Goal: Transaction & Acquisition: Purchase product/service

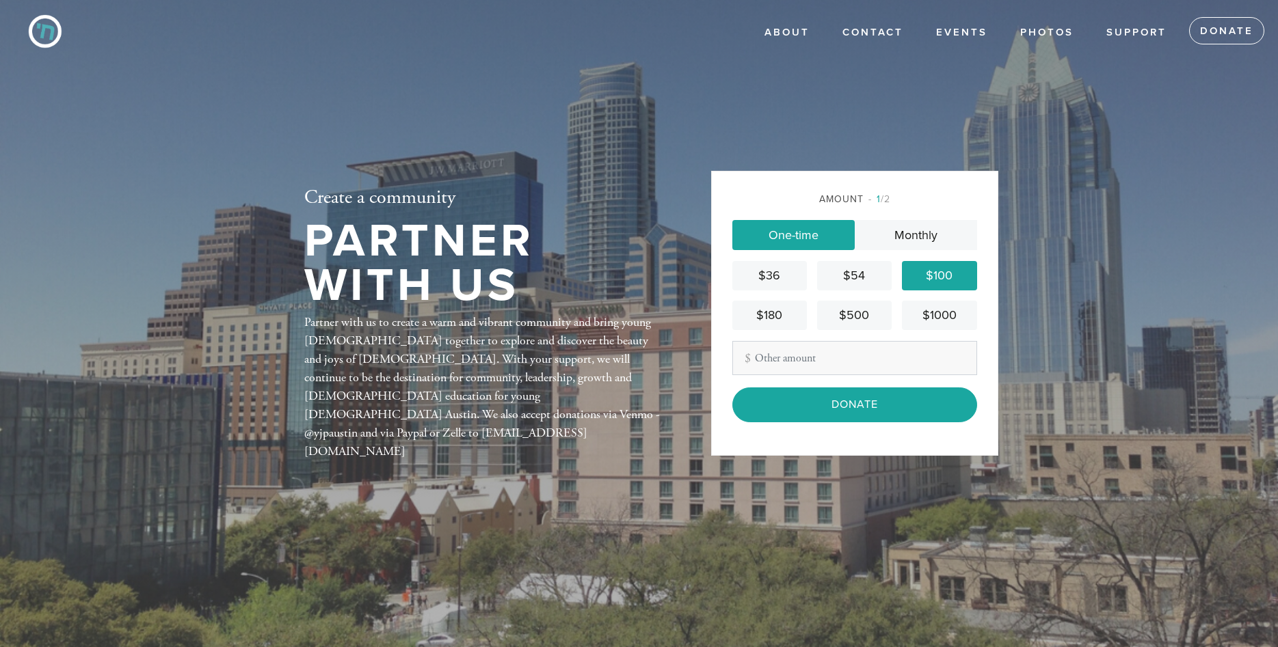
click at [808, 425] on div "Amount 1 /2 One-time Monthly $36 $54 $100 $180 $500 $1000 Other Amount Contribu…" at bounding box center [854, 313] width 287 height 284
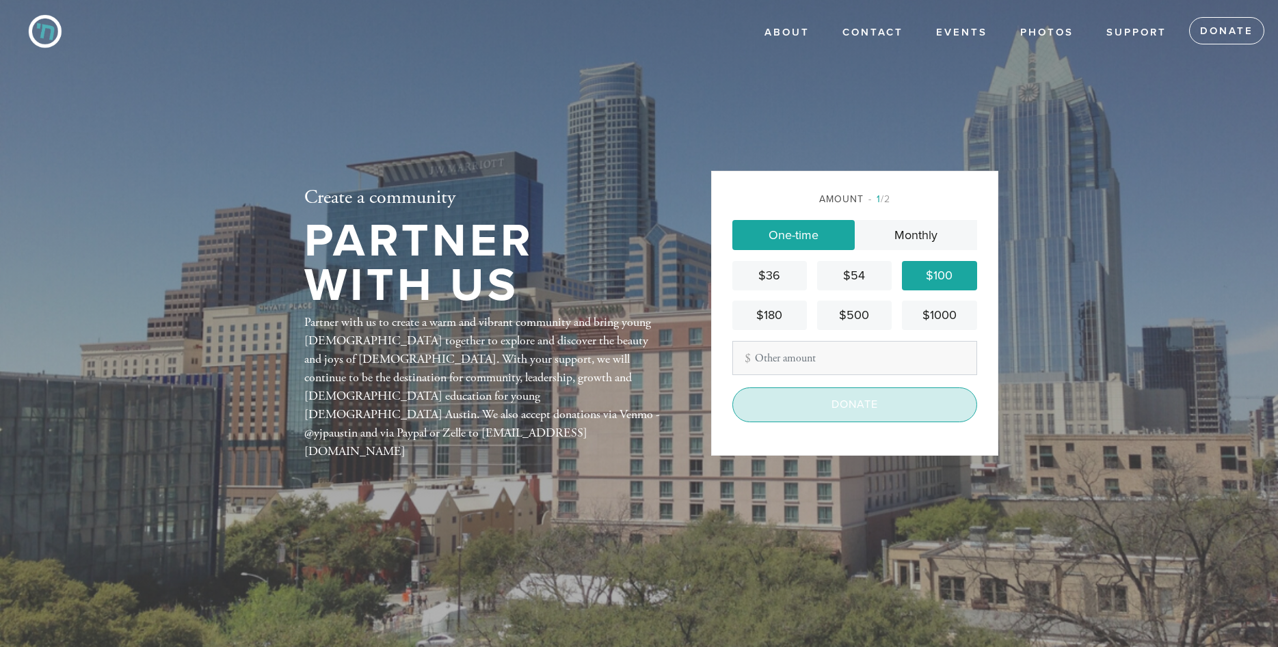
click at [796, 410] on input "Donate" at bounding box center [854, 405] width 245 height 34
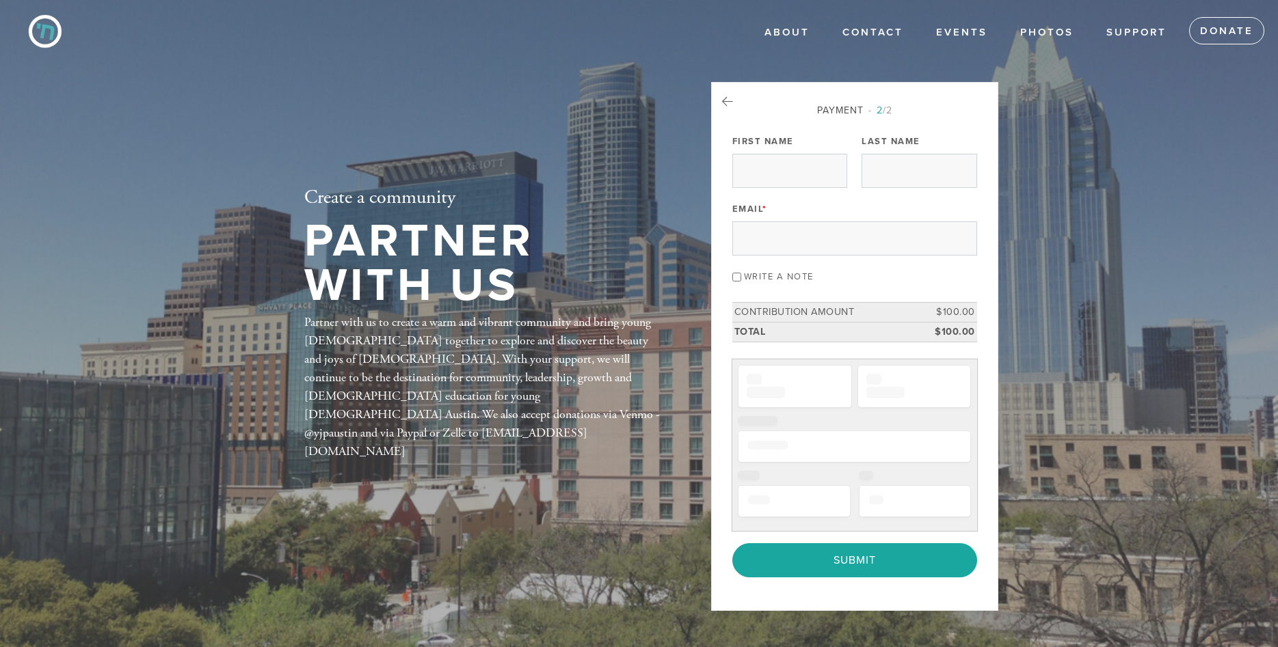
click at [798, 216] on div "Email *" at bounding box center [854, 227] width 245 height 57
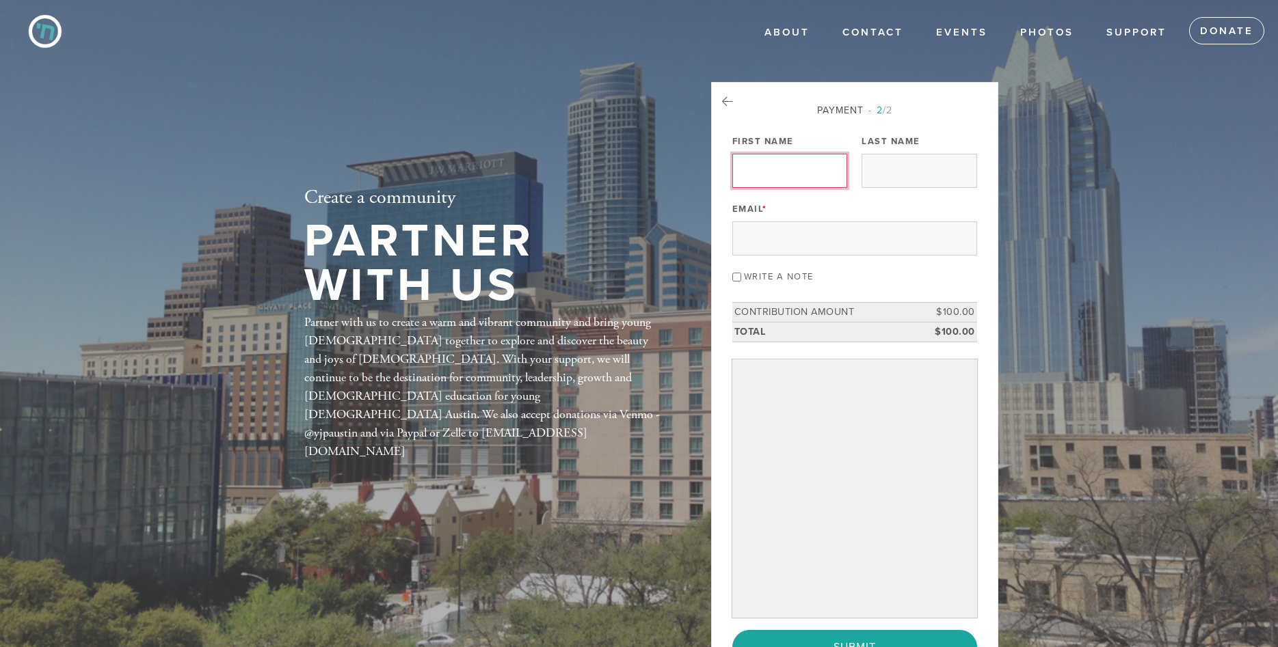
click at [790, 180] on input "First Name" at bounding box center [789, 171] width 115 height 34
type input "Itamar"
type input "Shapira"
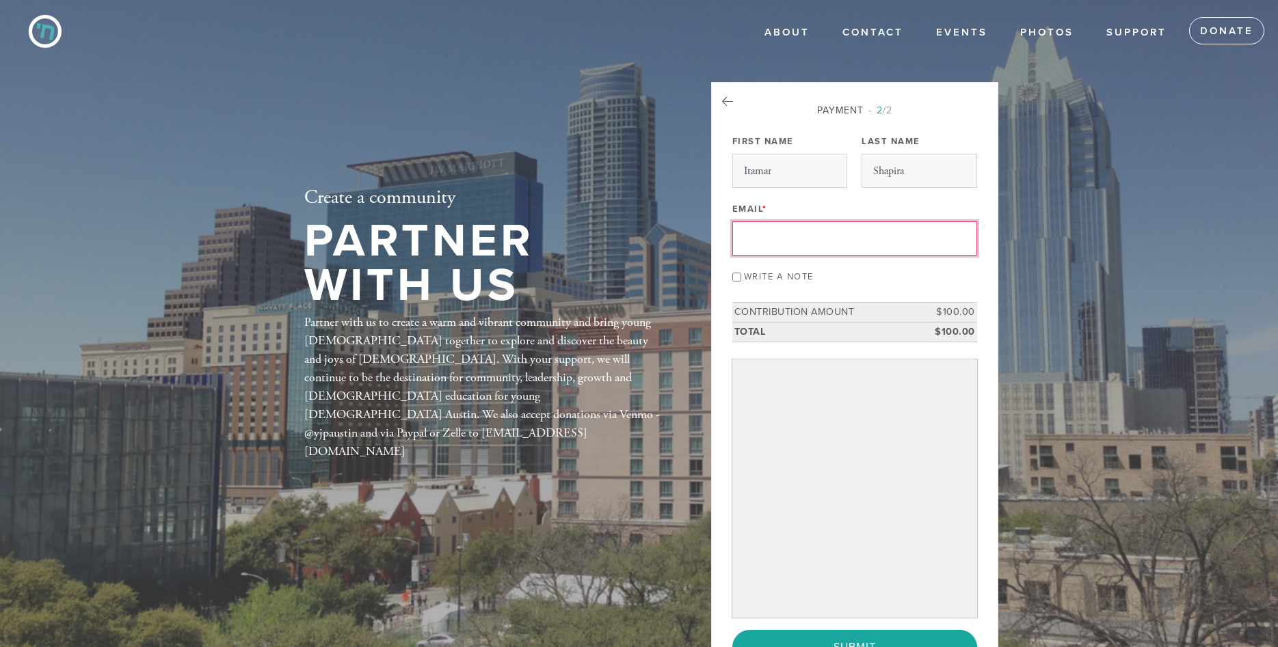
type input "[EMAIL_ADDRESS][DOMAIN_NAME]"
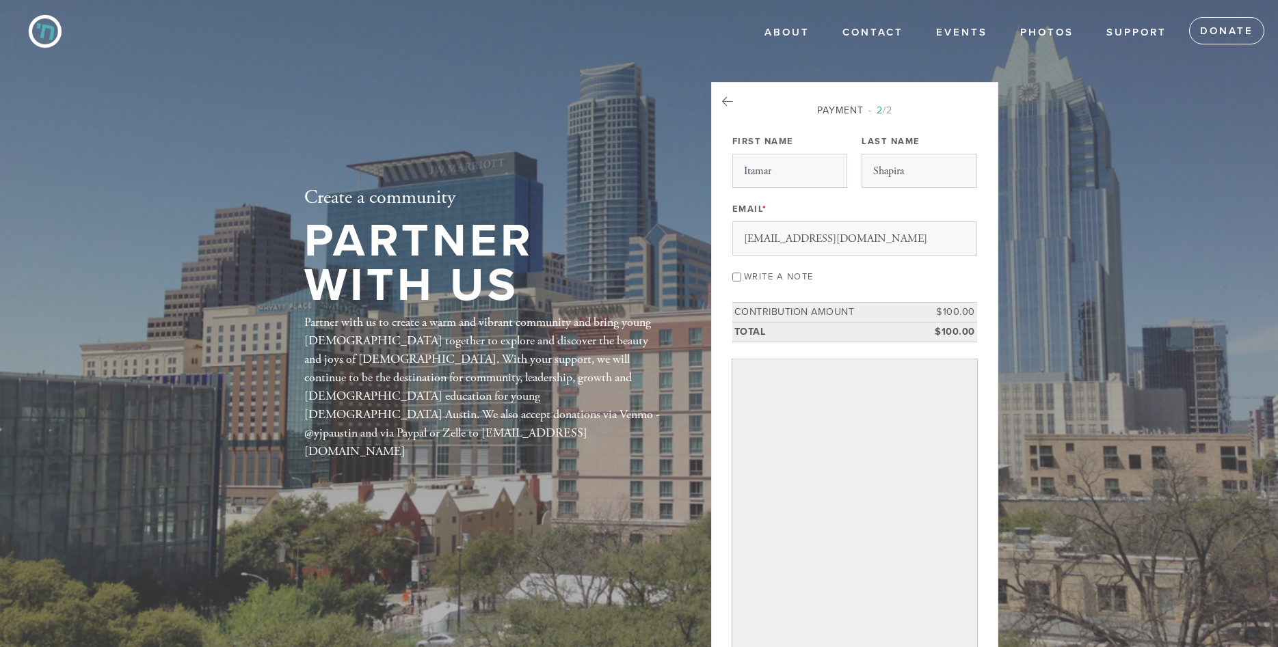
scroll to position [276, 0]
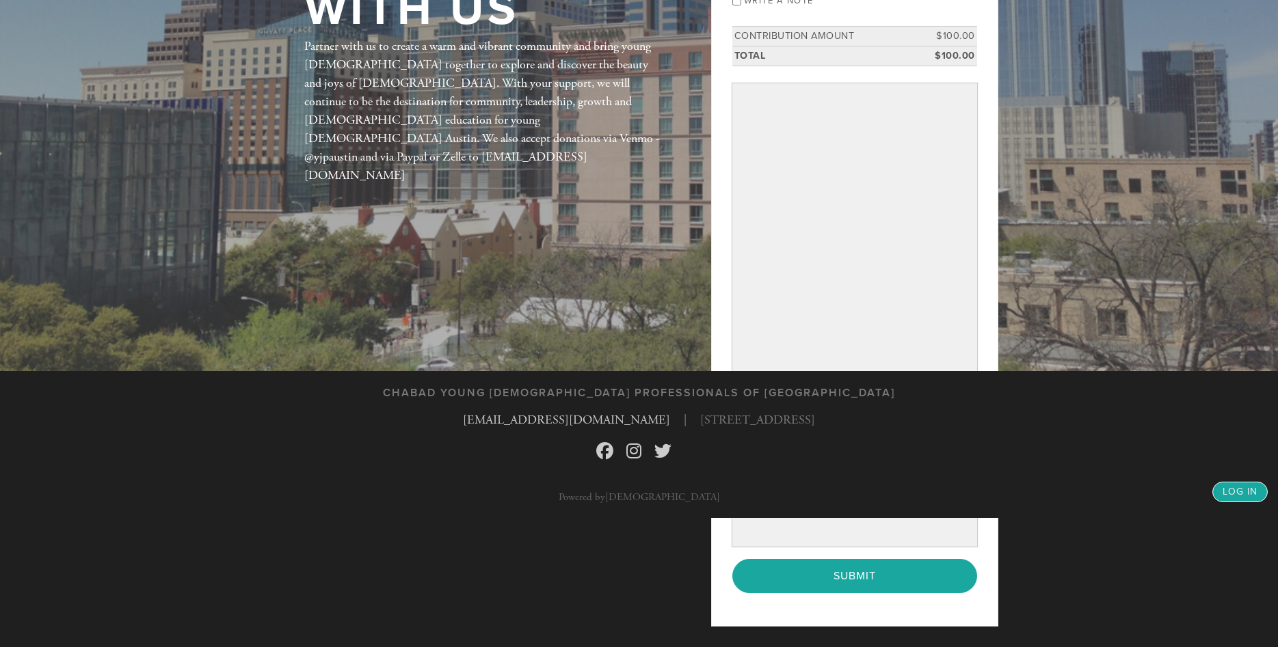
click at [1235, 492] on link "log in" at bounding box center [1239, 492] width 55 height 21
